Goal: Information Seeking & Learning: Learn about a topic

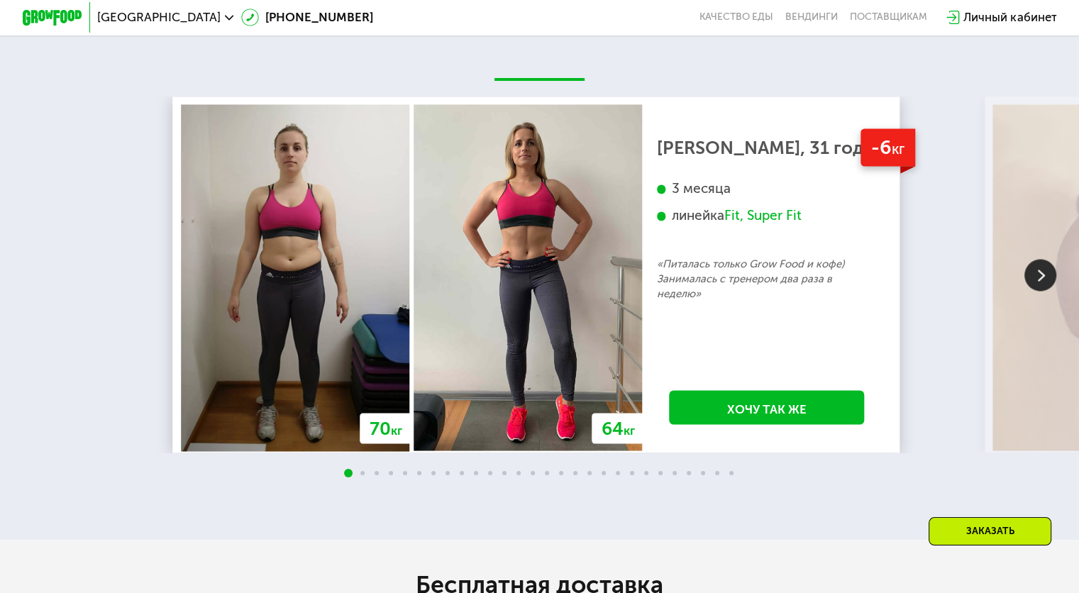
scroll to position [2553, 0]
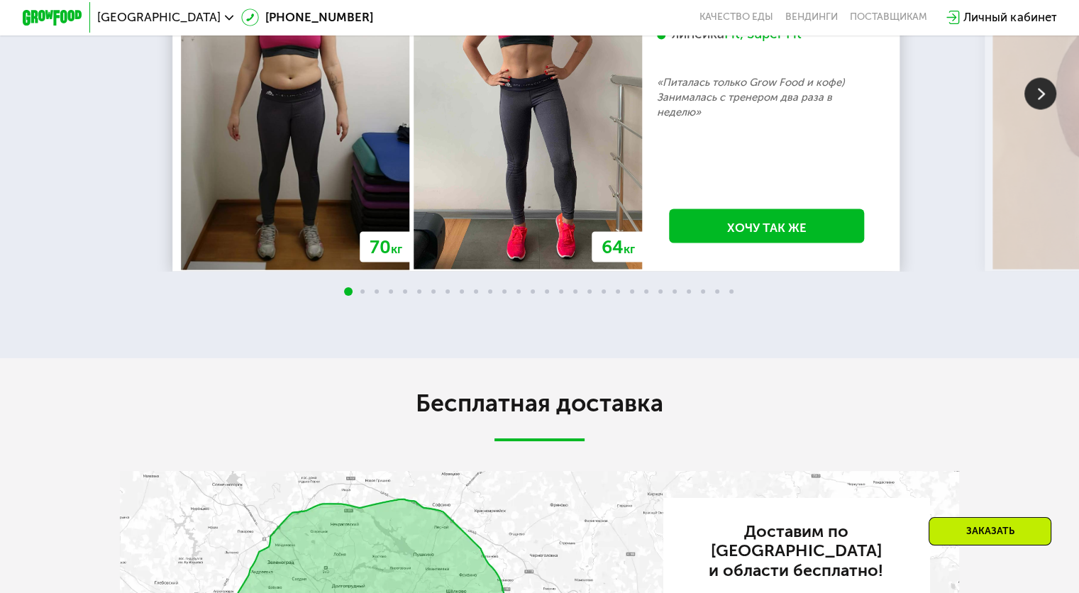
click at [1036, 109] on img at bounding box center [1040, 93] width 32 height 32
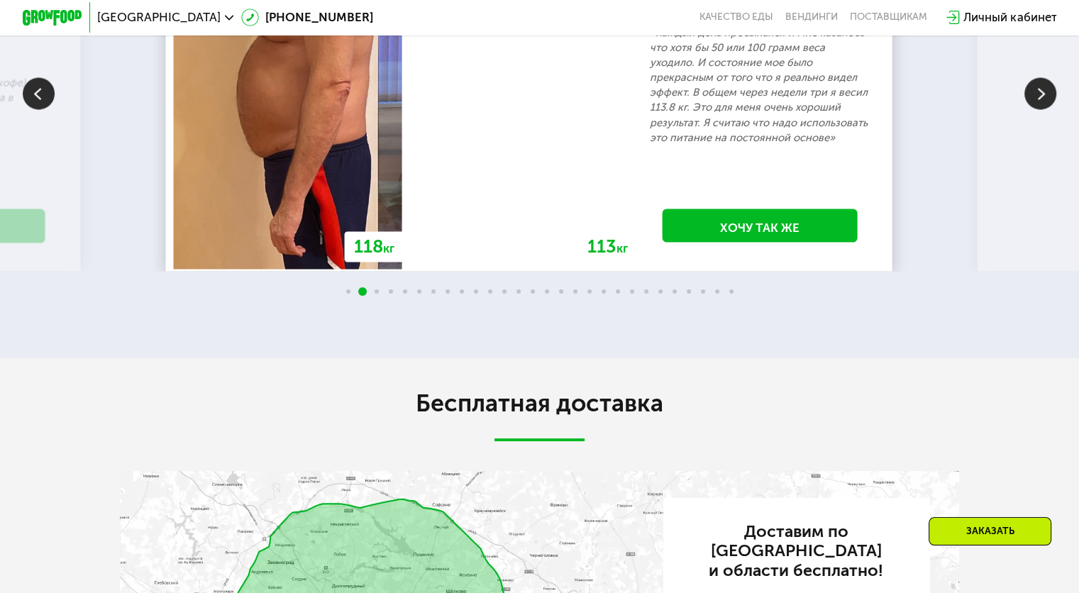
click at [1036, 109] on img at bounding box center [1040, 93] width 32 height 32
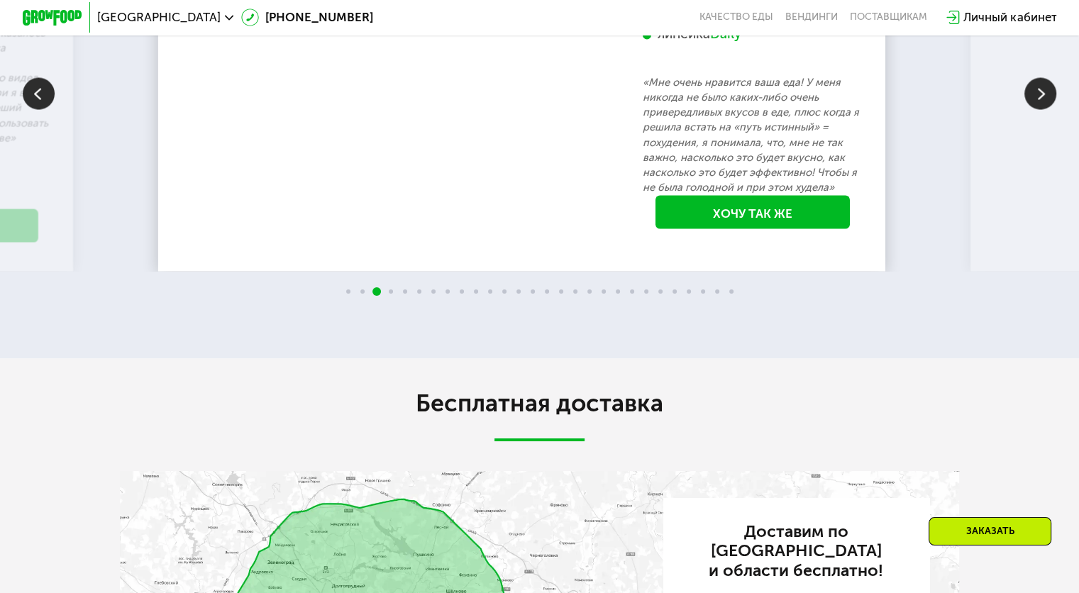
click at [1036, 109] on img at bounding box center [1040, 93] width 32 height 32
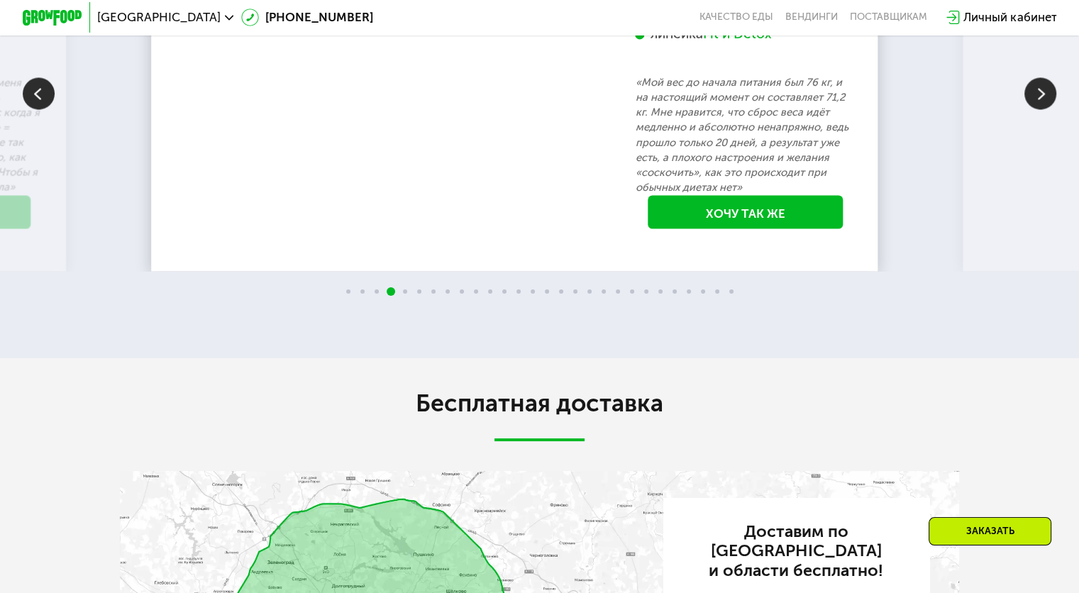
click at [1036, 109] on img at bounding box center [1040, 93] width 32 height 32
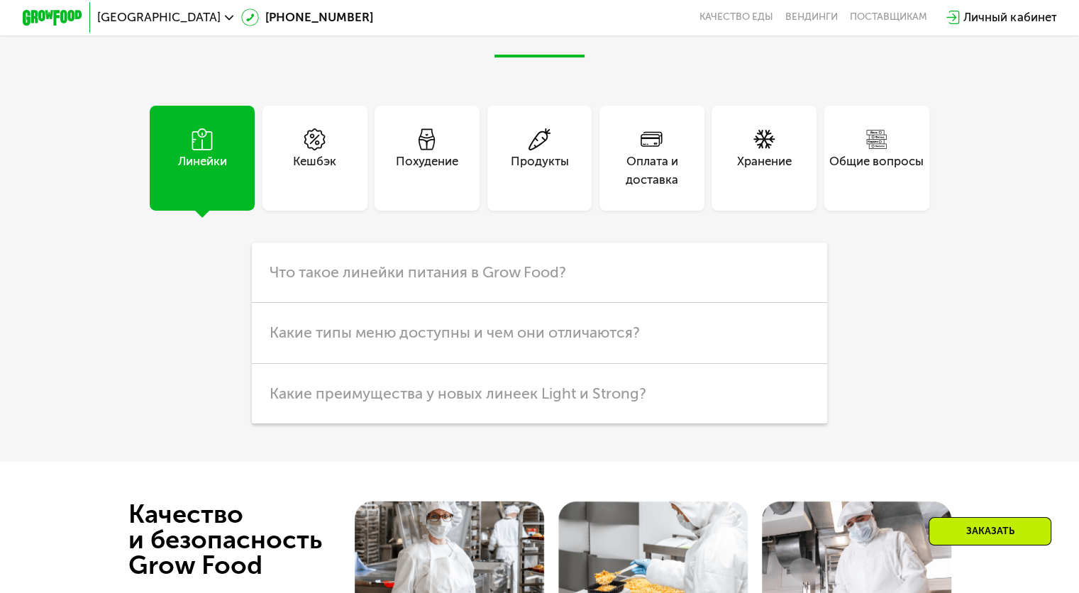
scroll to position [3546, 0]
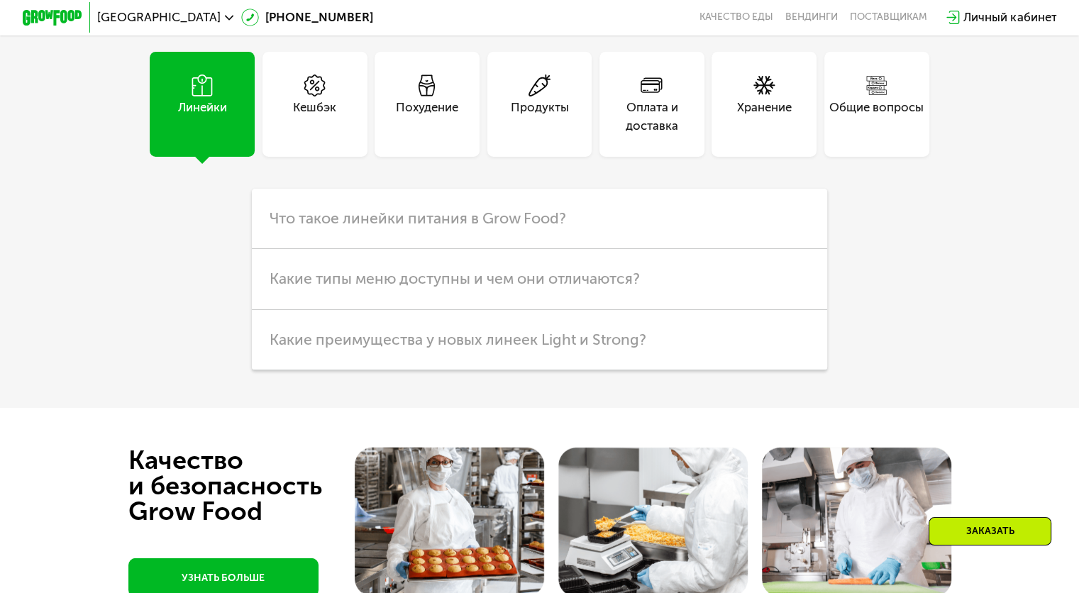
click at [535, 157] on div "Продукты" at bounding box center [539, 104] width 105 height 105
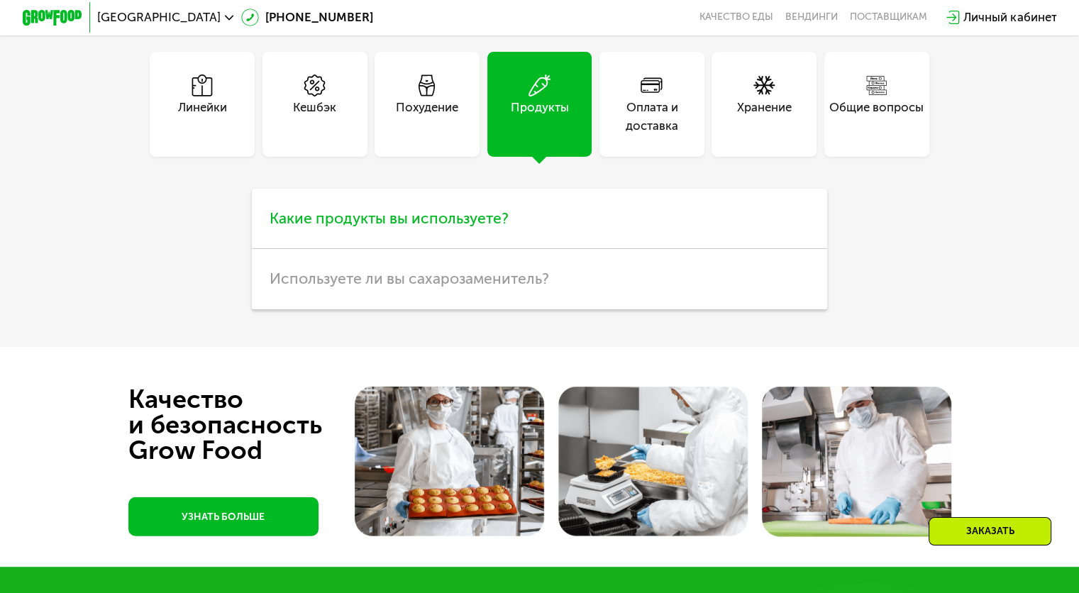
click at [496, 227] on span "Какие продукты вы используете?" at bounding box center [388, 218] width 239 height 18
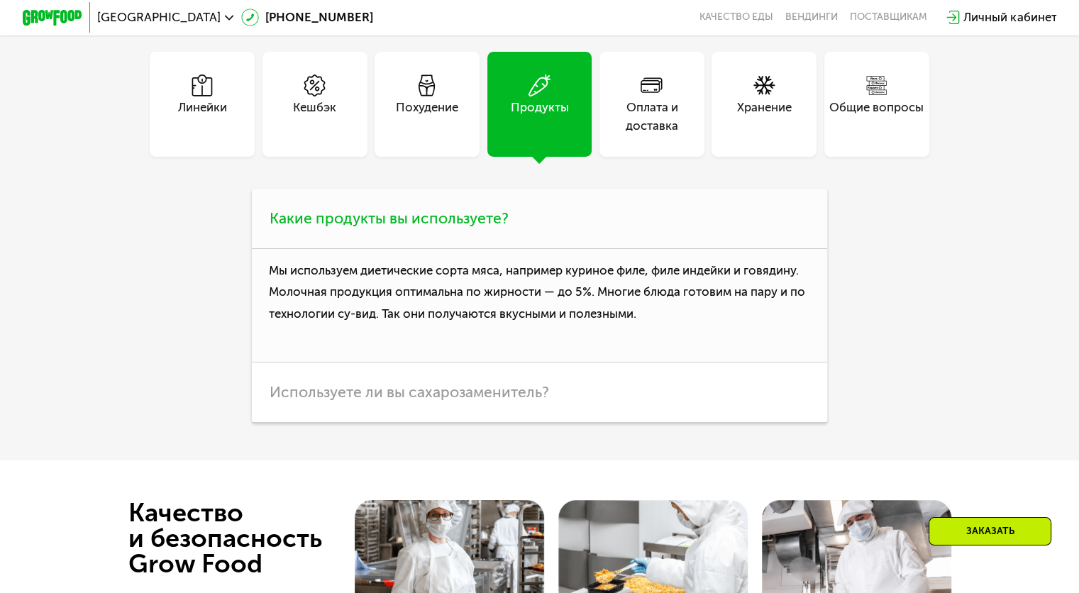
click at [496, 227] on span "Какие продукты вы используете?" at bounding box center [388, 218] width 239 height 18
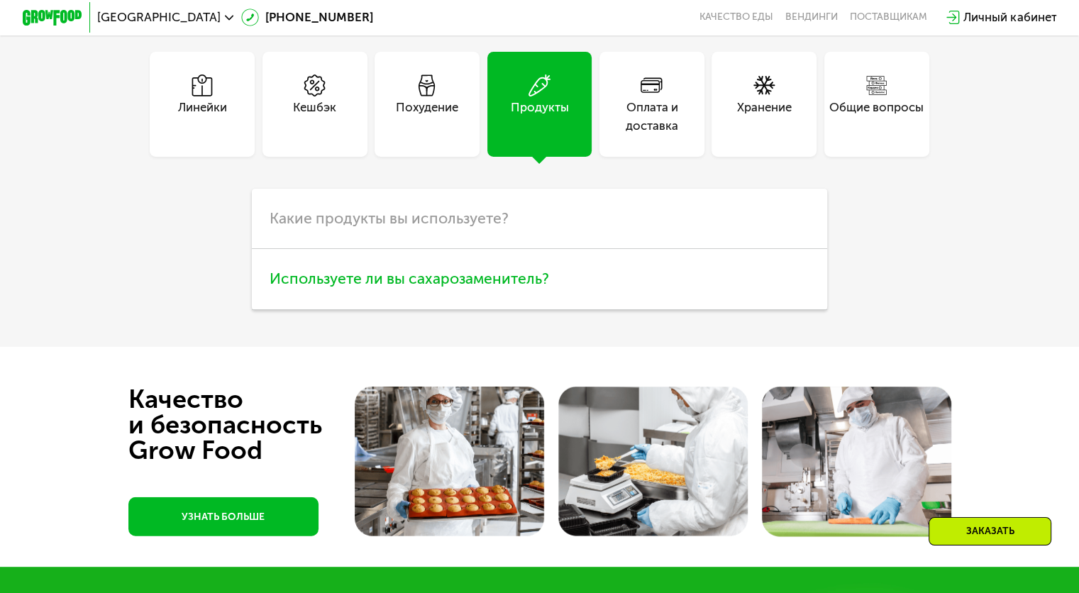
click at [483, 309] on h3 "Используете ли вы сахарозаменитель?" at bounding box center [539, 279] width 575 height 60
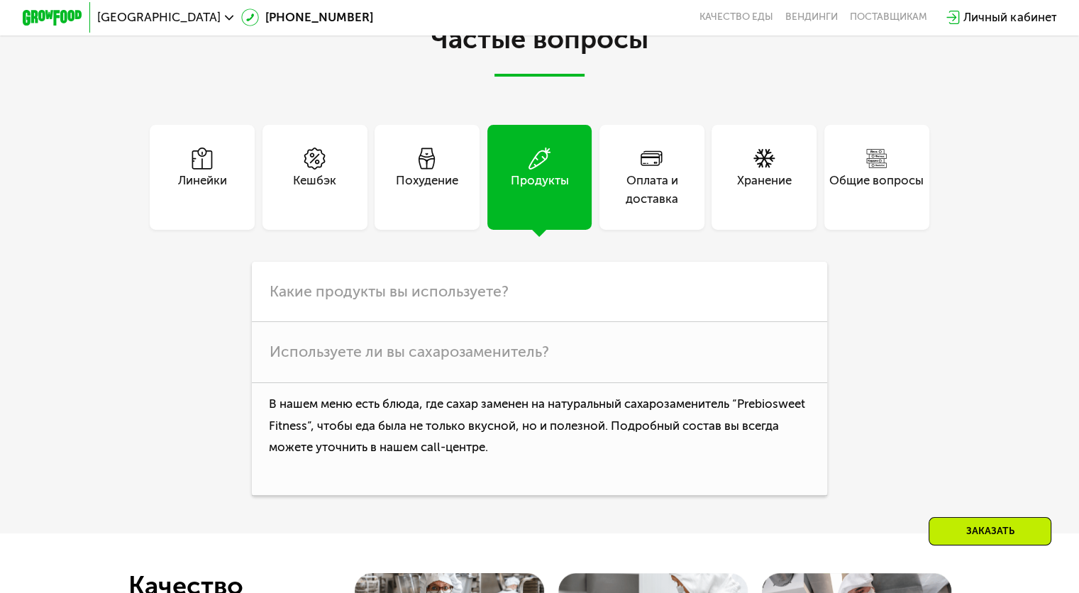
scroll to position [3404, 0]
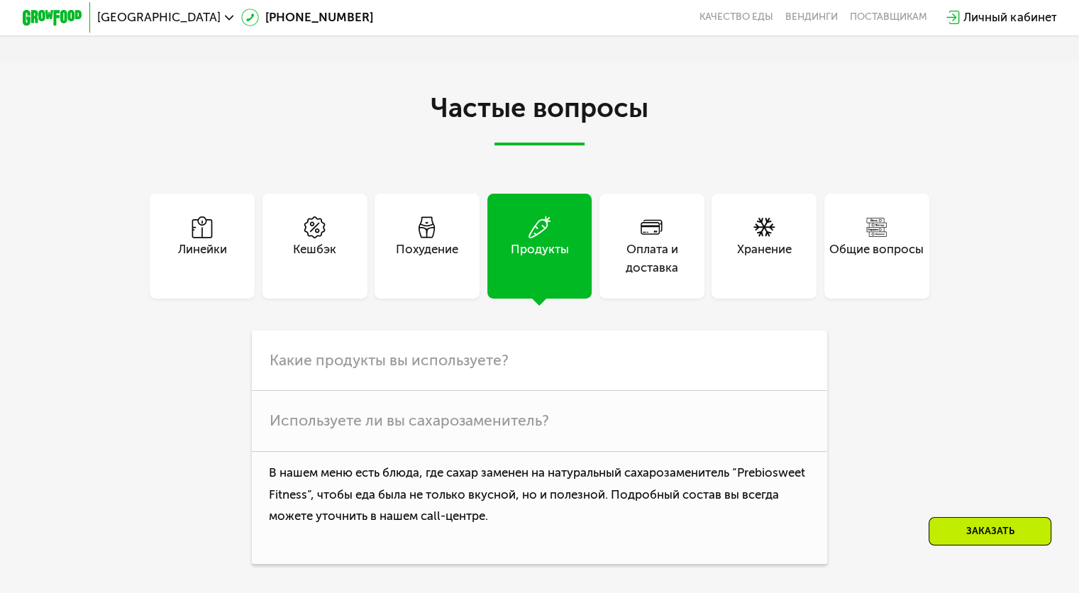
click at [212, 299] on div "Линейки" at bounding box center [202, 246] width 105 height 105
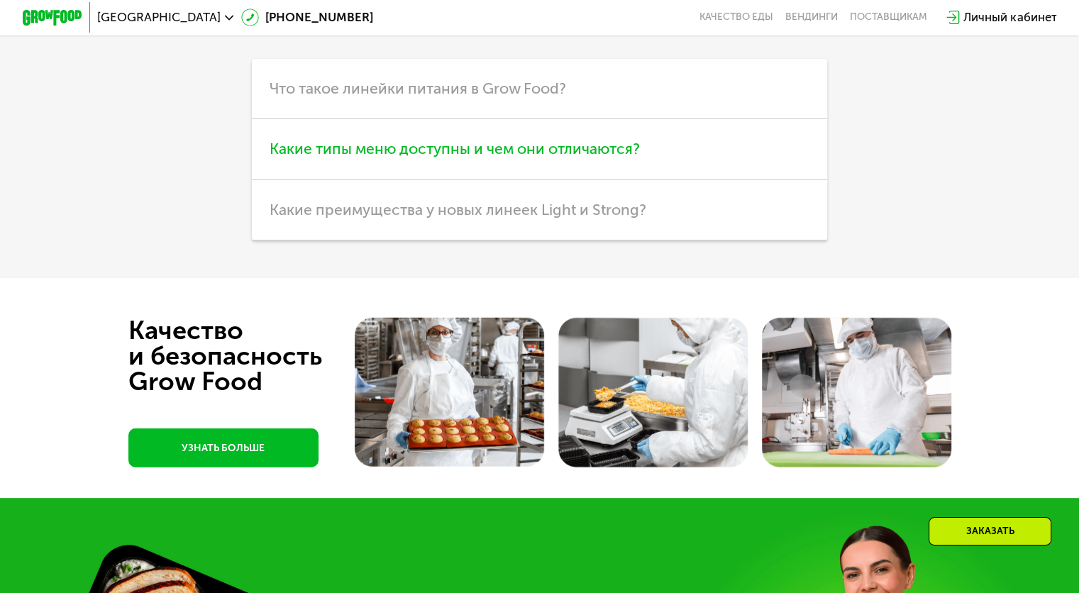
scroll to position [3688, 0]
